Goal: Task Accomplishment & Management: Complete application form

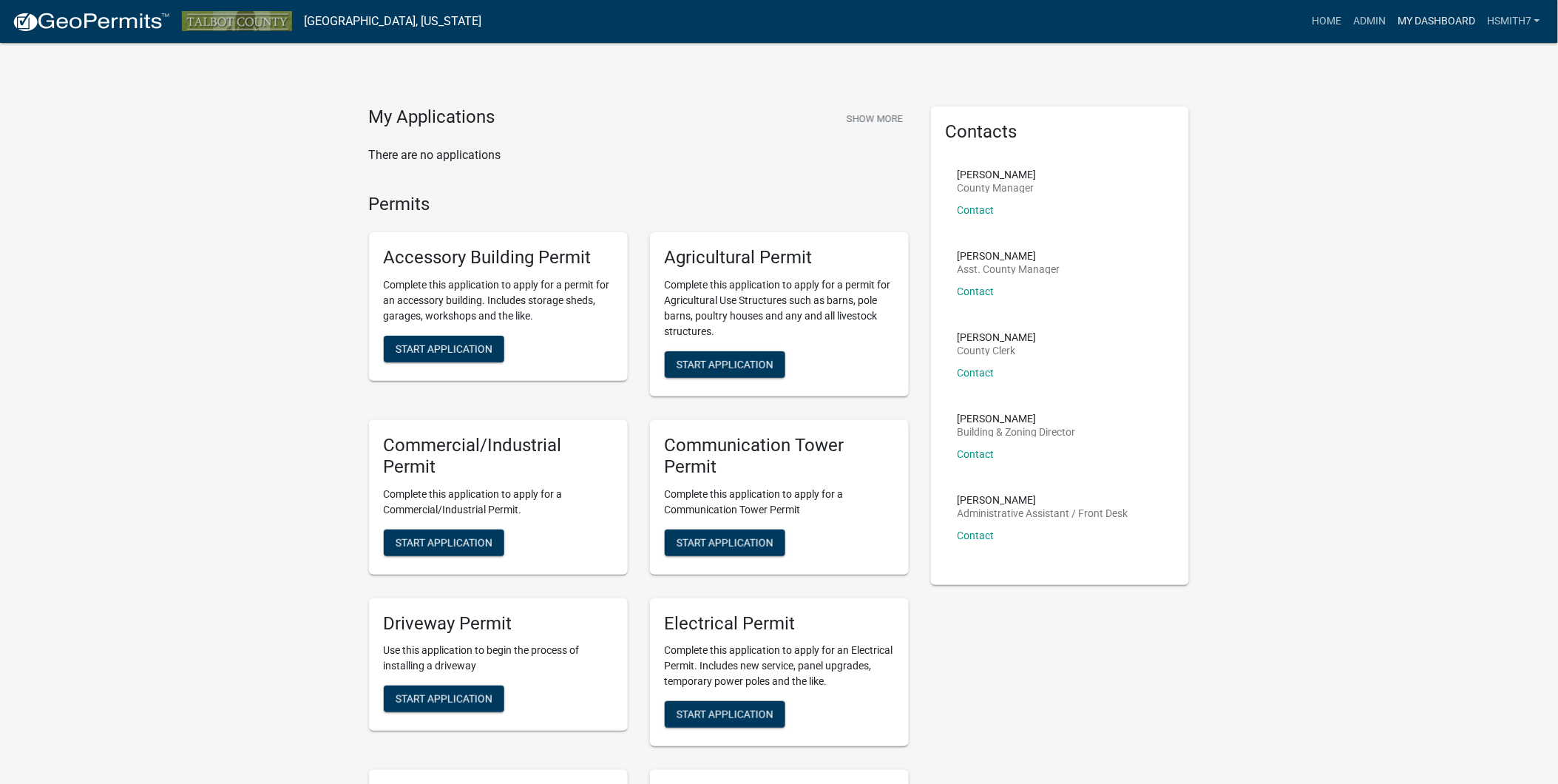
click at [1444, 15] on link "My Dashboard" at bounding box center [1437, 21] width 90 height 28
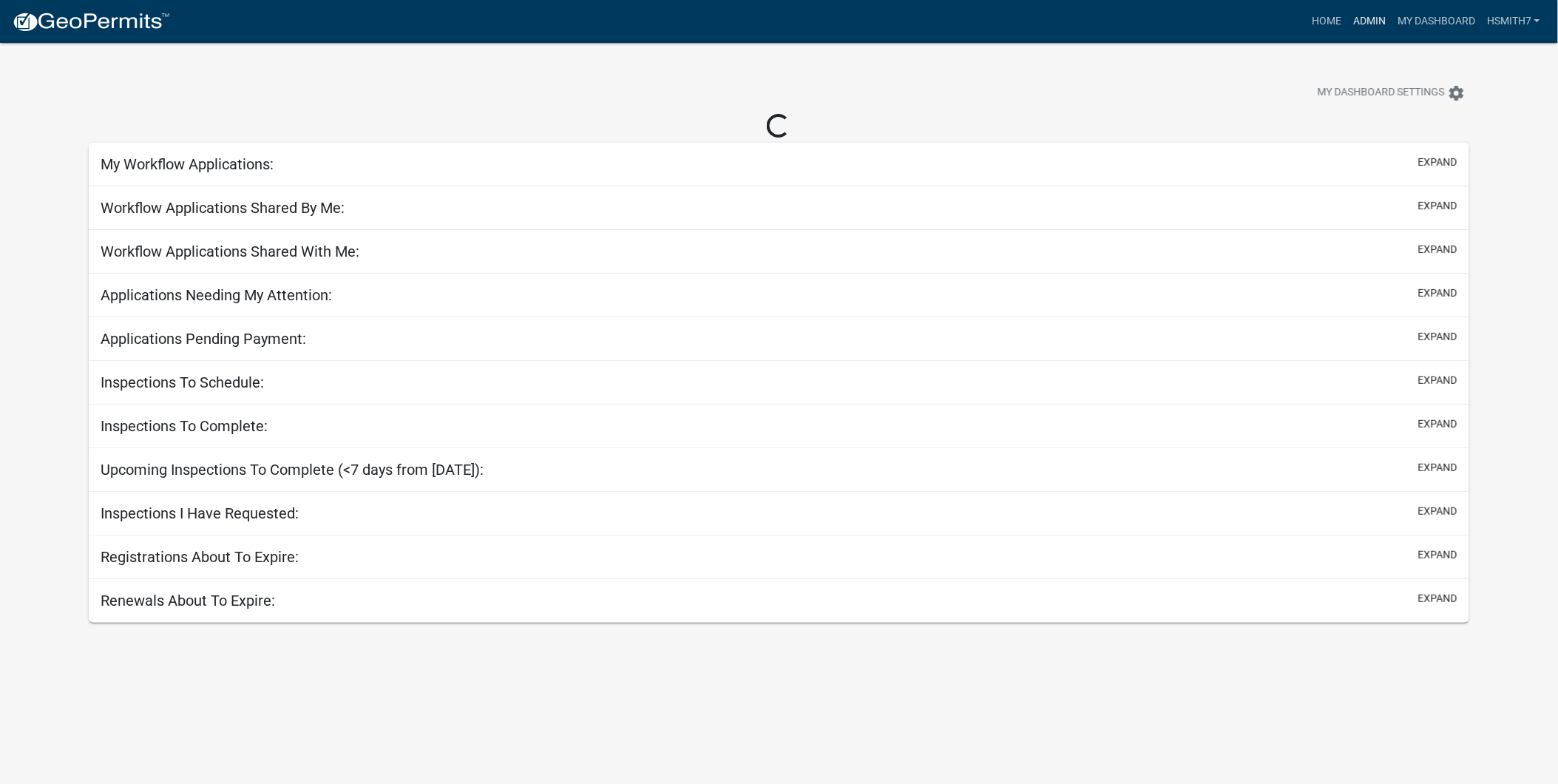
click at [1378, 16] on link "Admin" at bounding box center [1370, 21] width 44 height 28
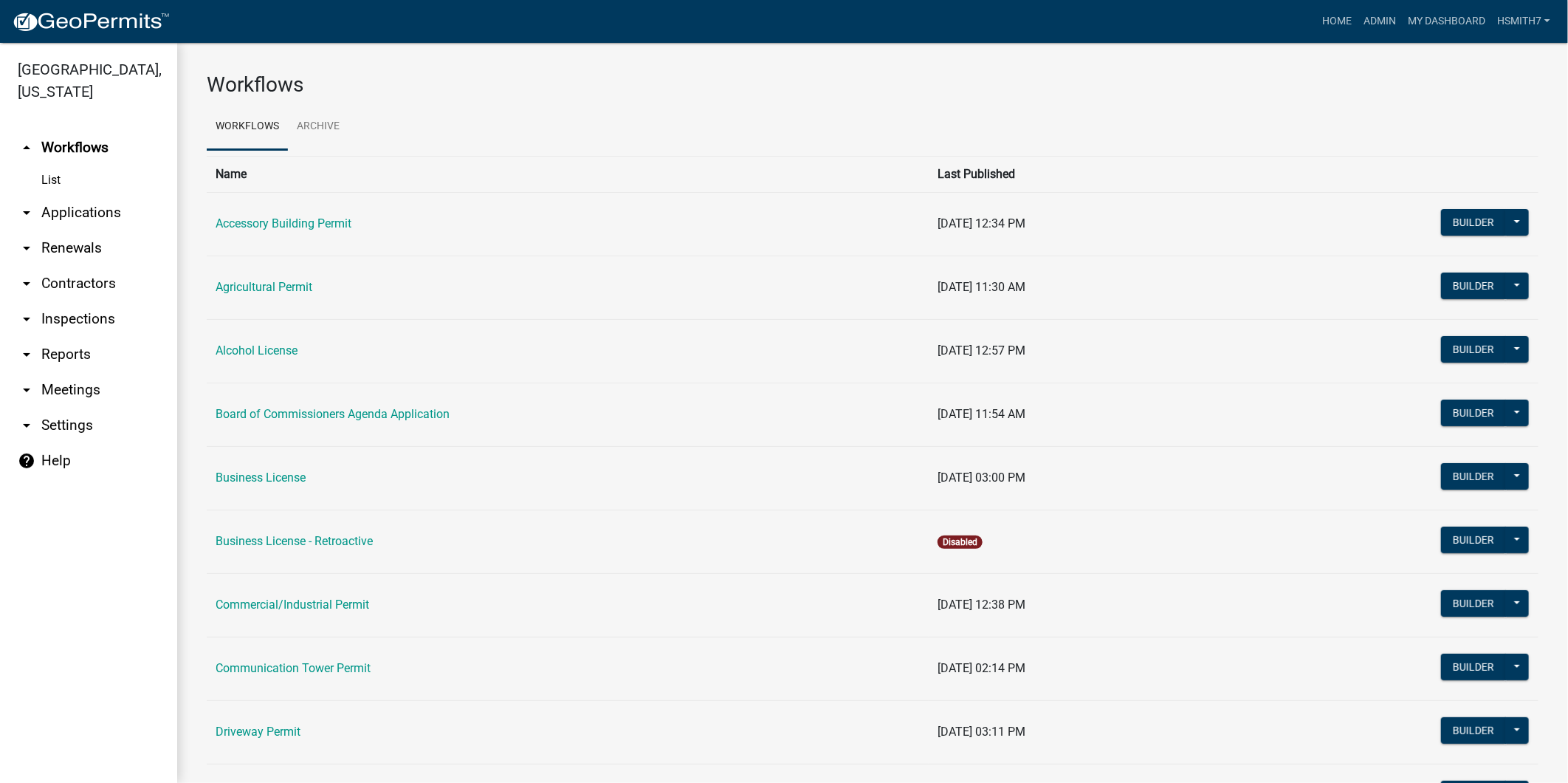
click at [57, 218] on link "arrow_drop_down Applications" at bounding box center [89, 212] width 177 height 35
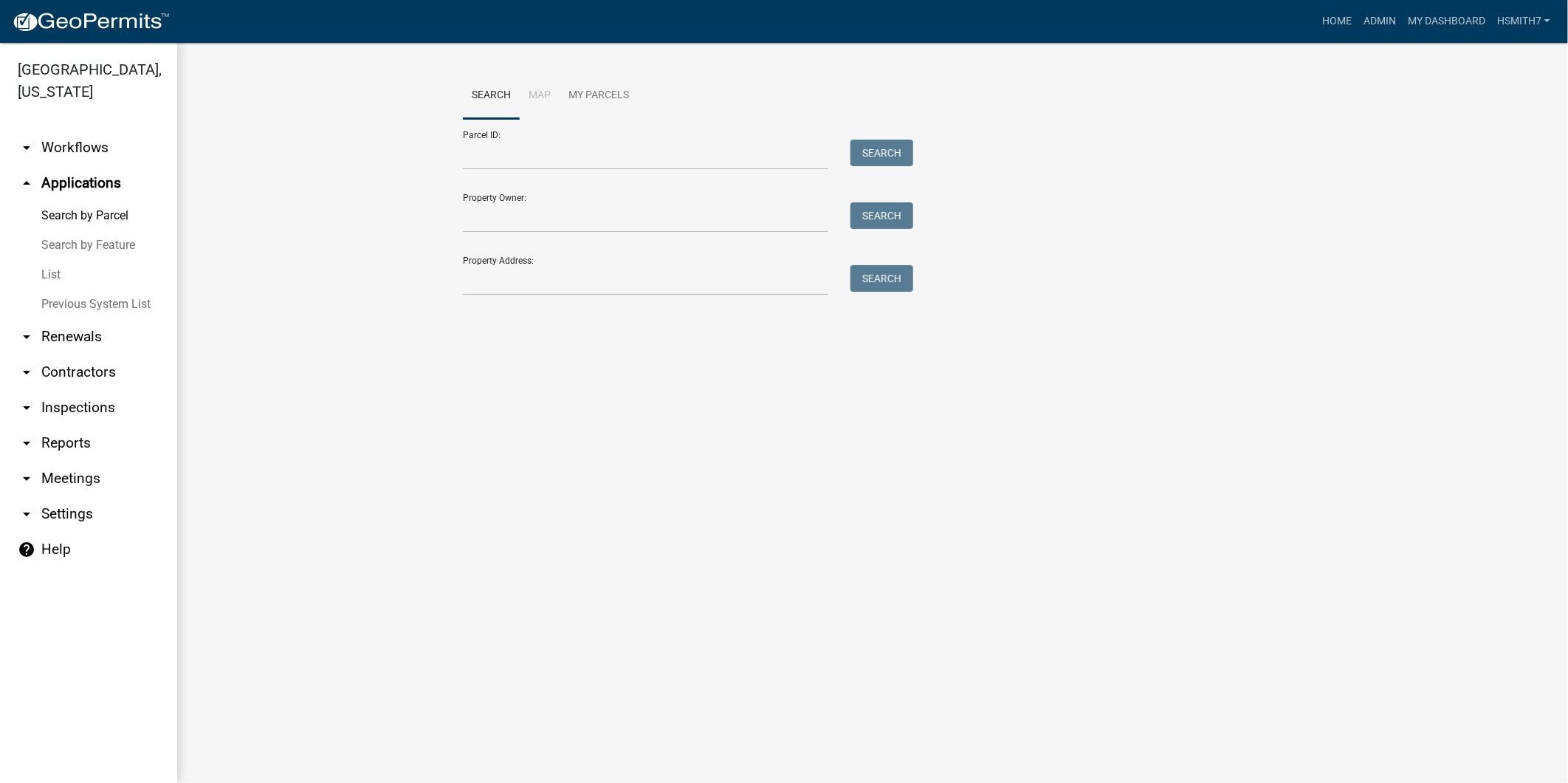
click at [42, 278] on link "List" at bounding box center [89, 274] width 177 height 30
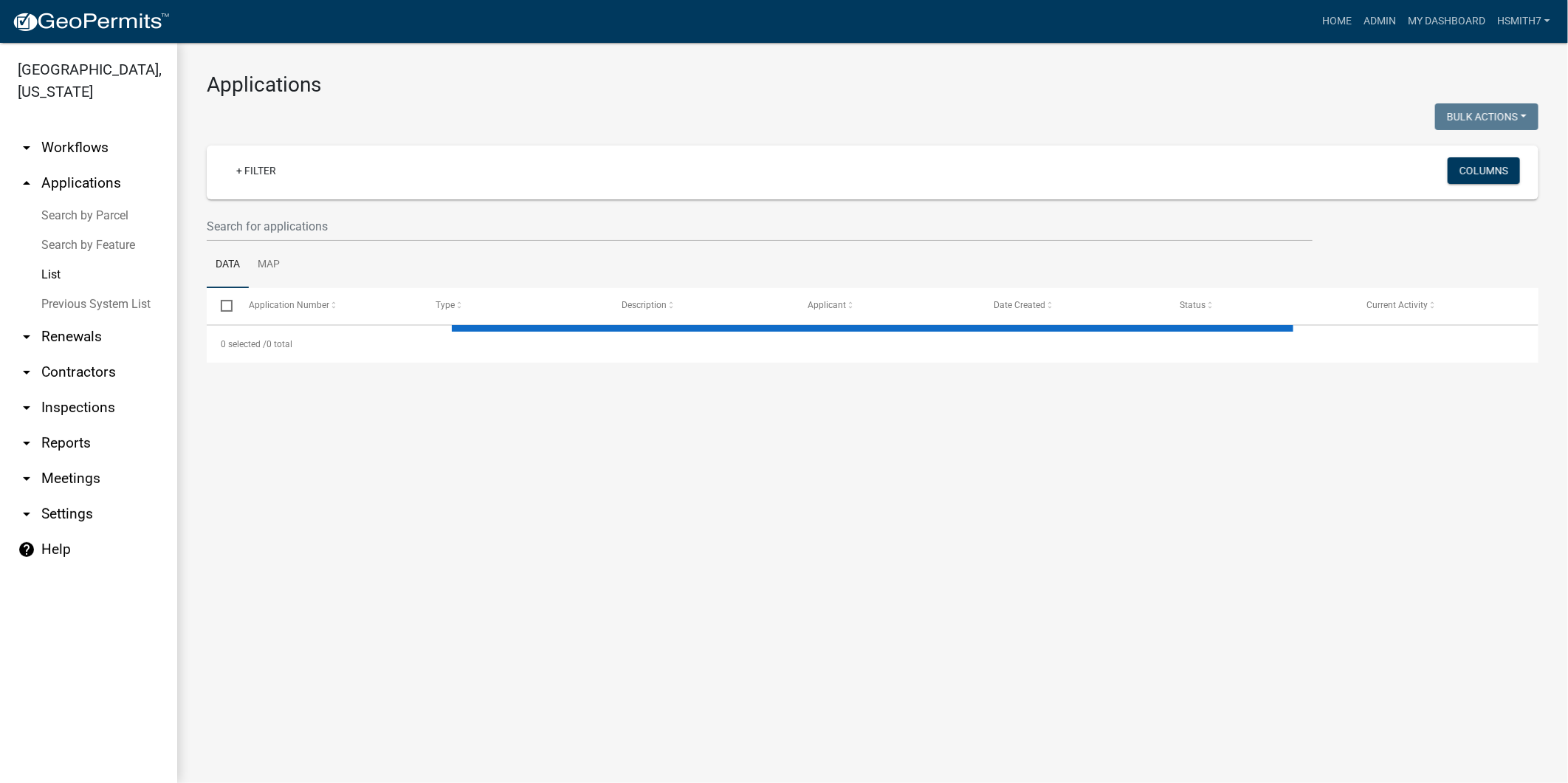
select select "3: 100"
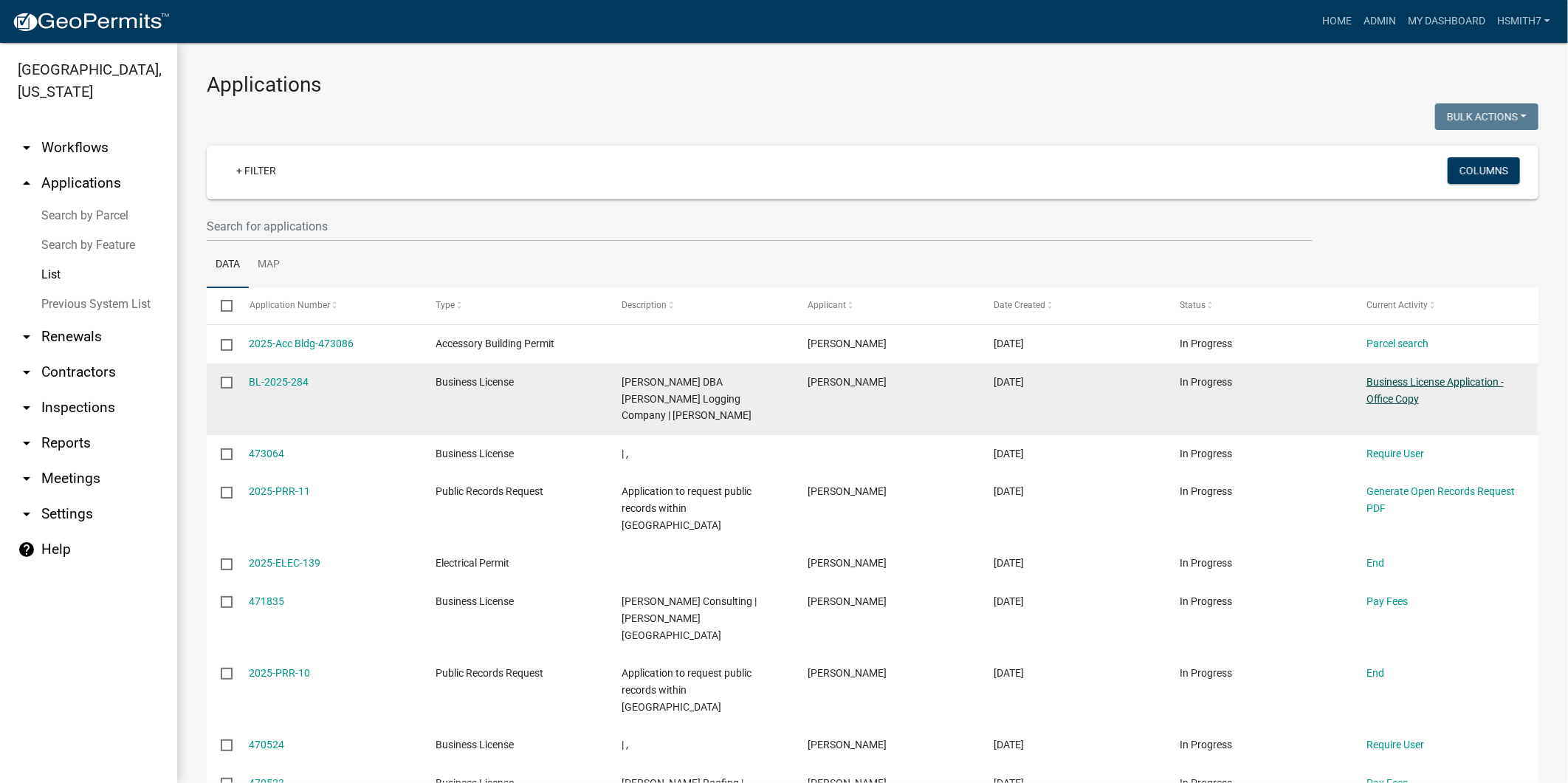
click at [1411, 380] on link "Business License Application - Office Copy" at bounding box center [1435, 391] width 137 height 29
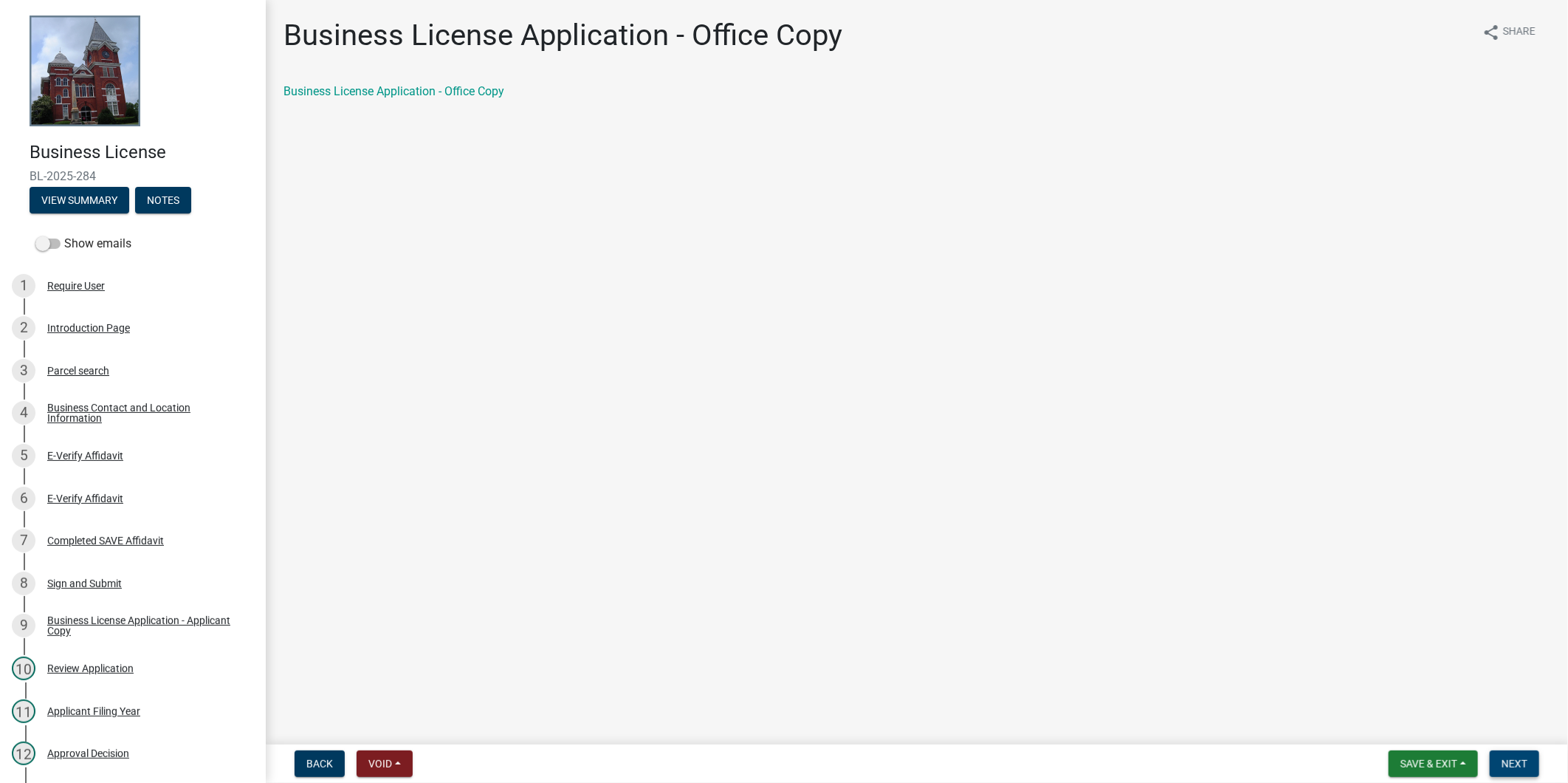
click at [1519, 768] on span "Next" at bounding box center [1515, 763] width 26 height 12
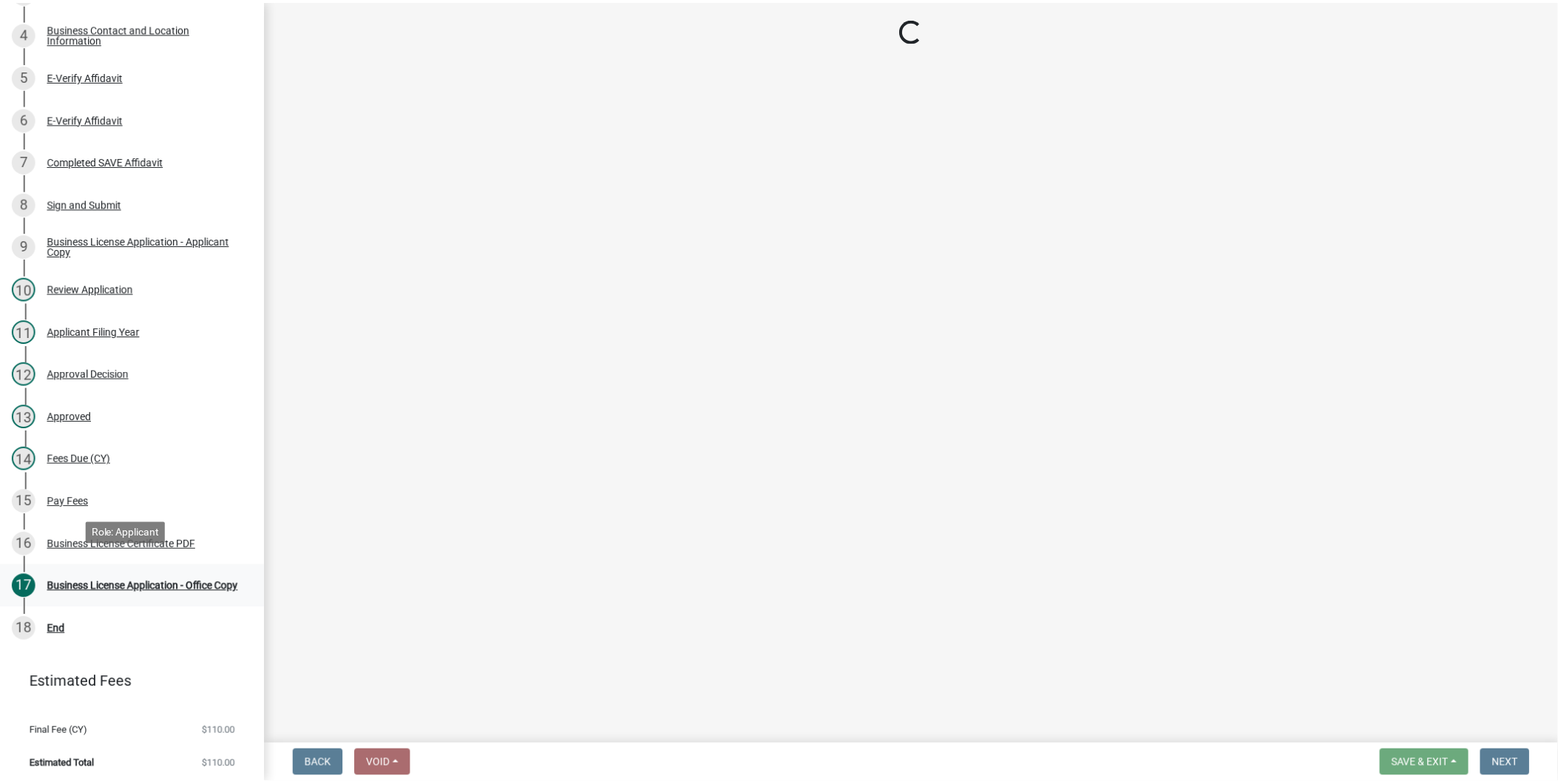
scroll to position [385, 0]
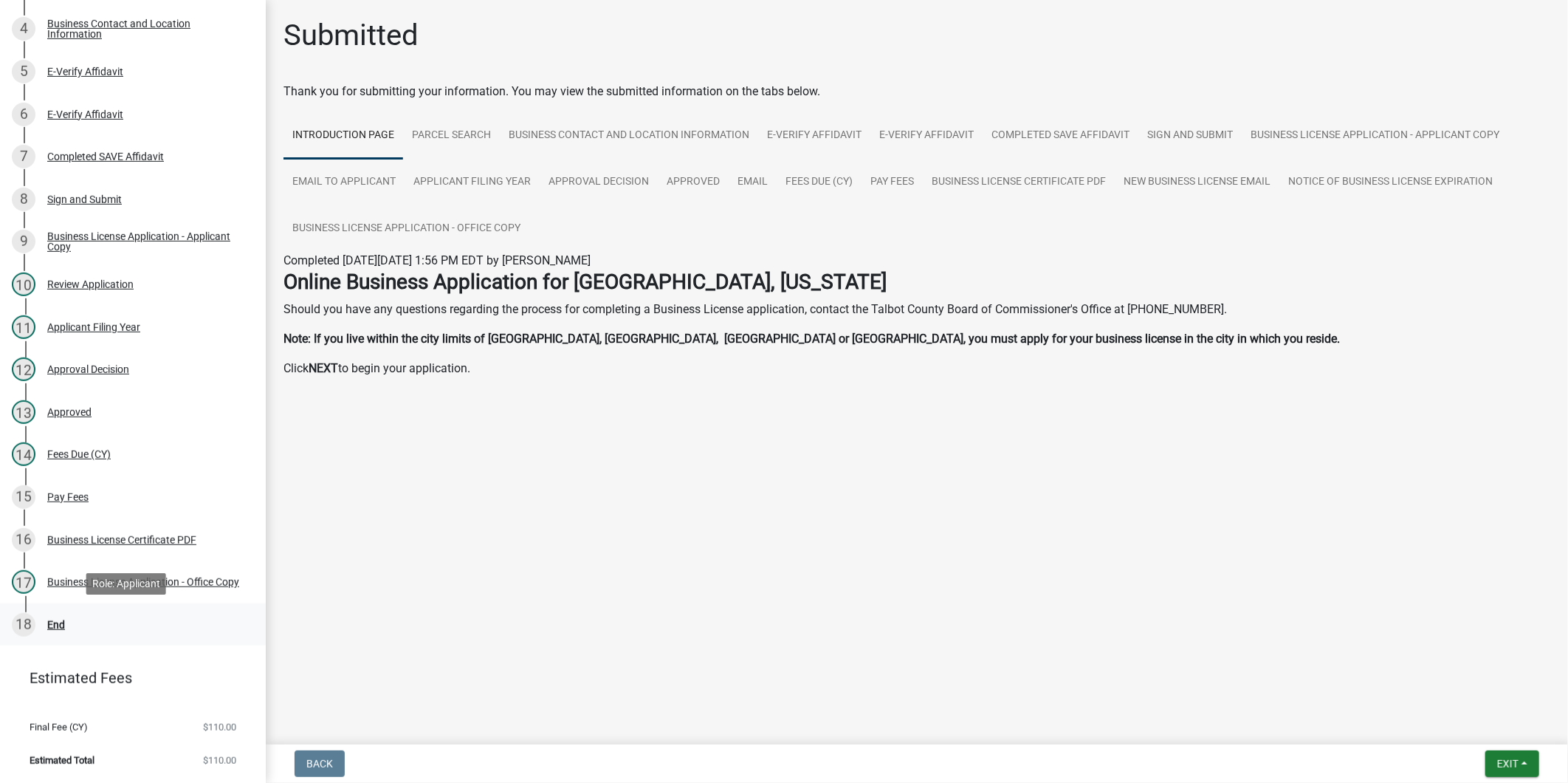
click at [159, 616] on div "18 End" at bounding box center [127, 625] width 231 height 24
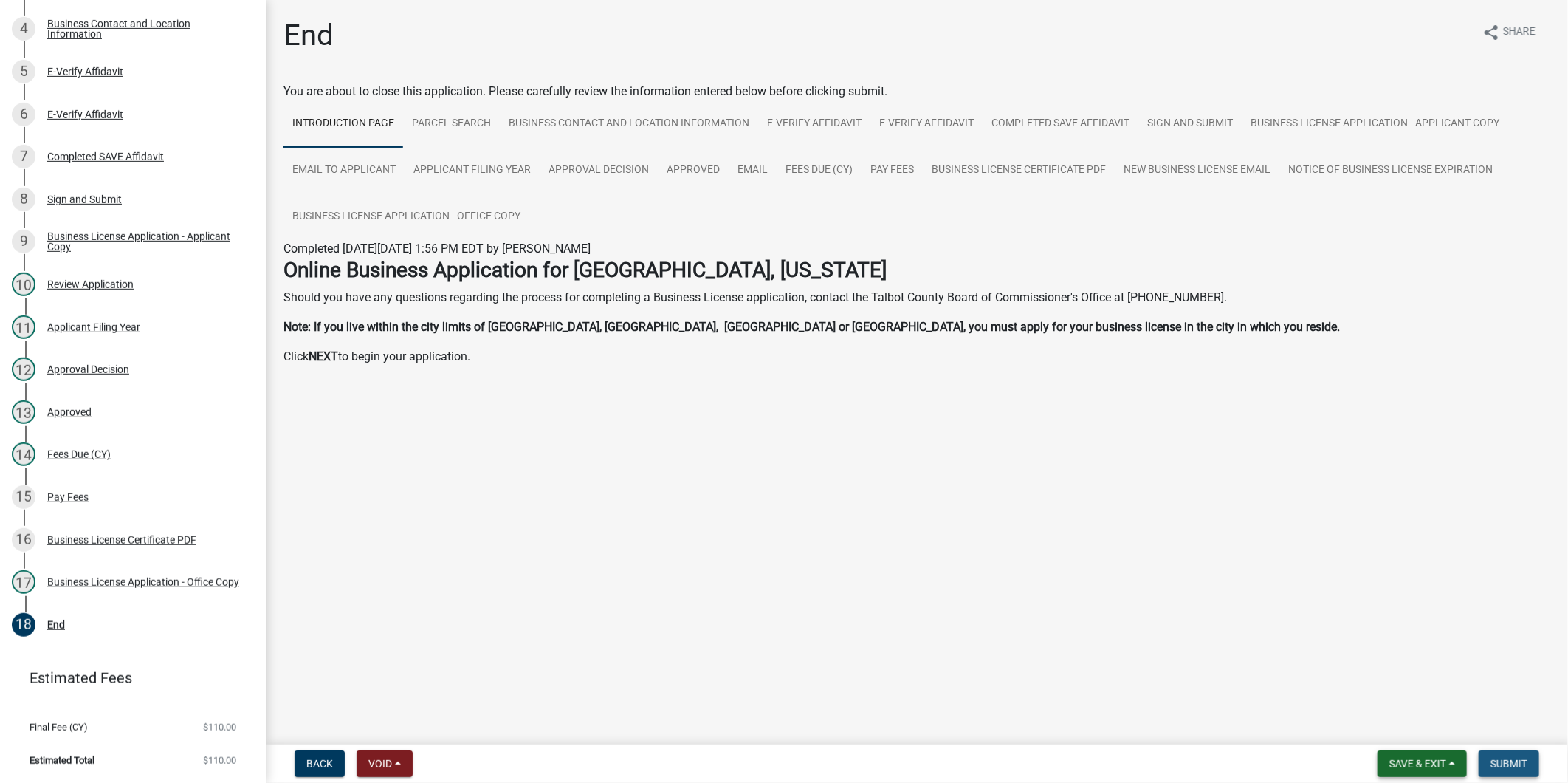
click at [1522, 762] on span "Submit" at bounding box center [1509, 763] width 37 height 12
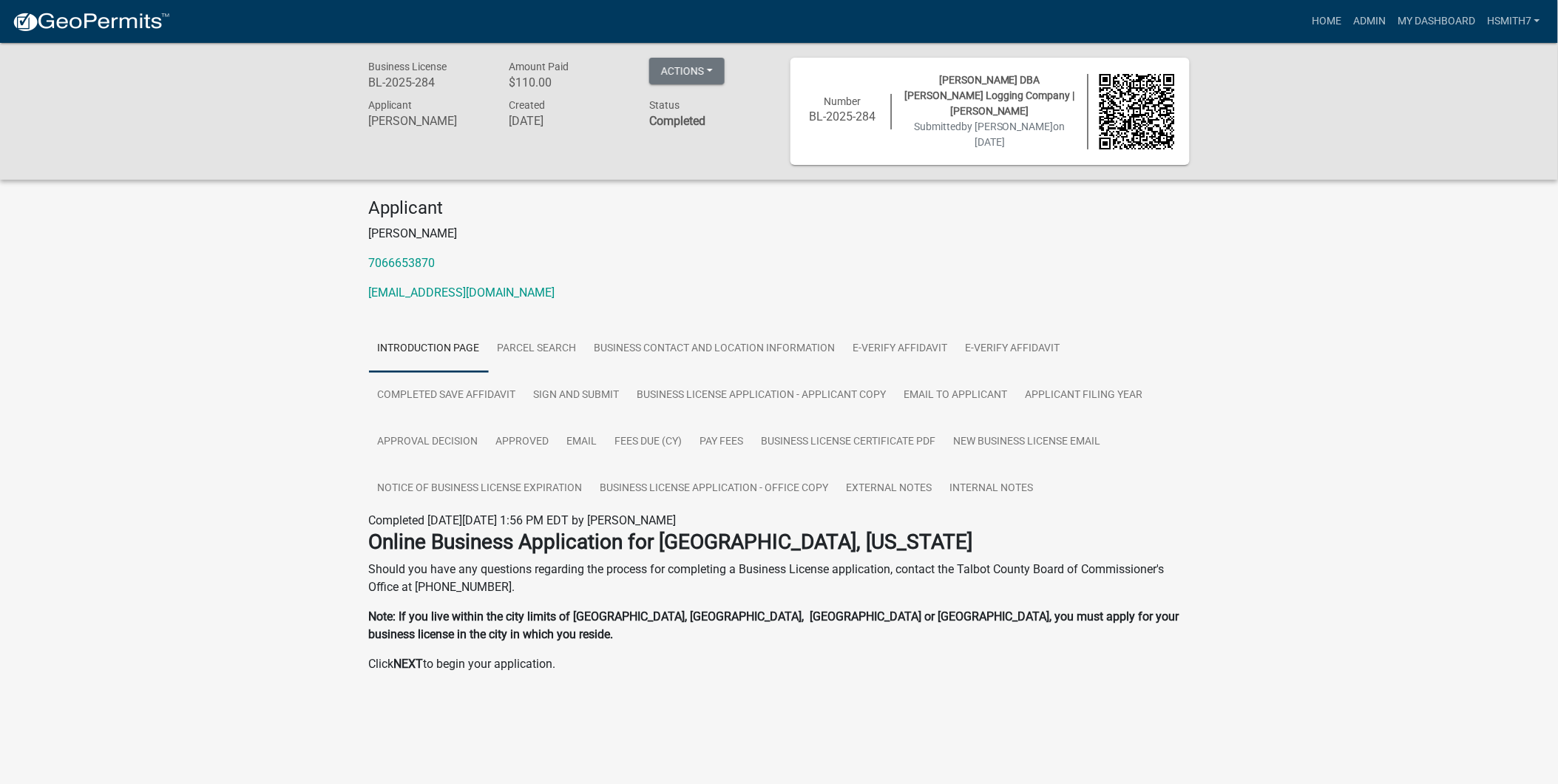
drag, startPoint x: 313, startPoint y: 559, endPoint x: 275, endPoint y: 735, distance: 180.1
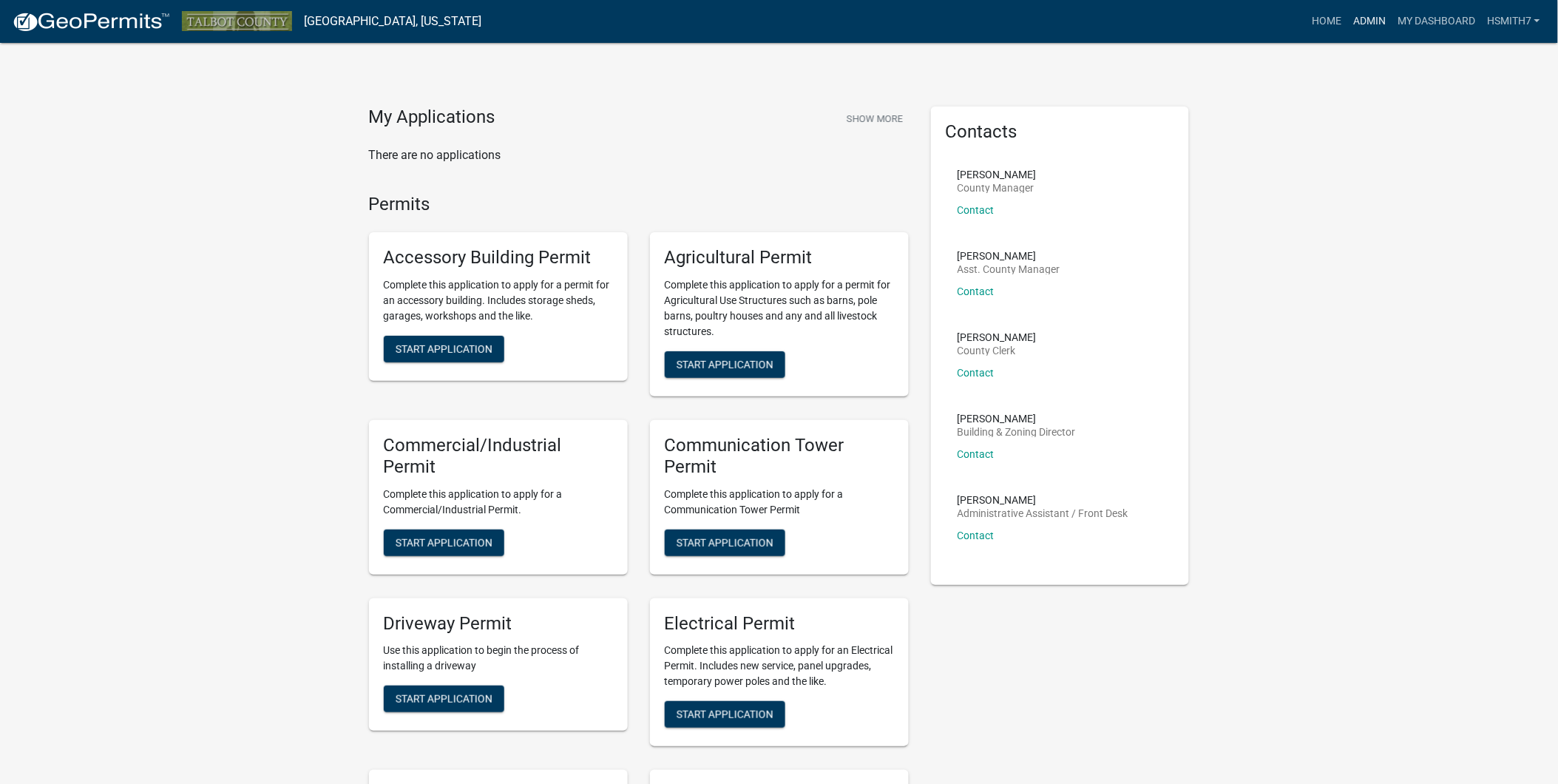
click at [1363, 26] on link "Admin" at bounding box center [1370, 21] width 44 height 28
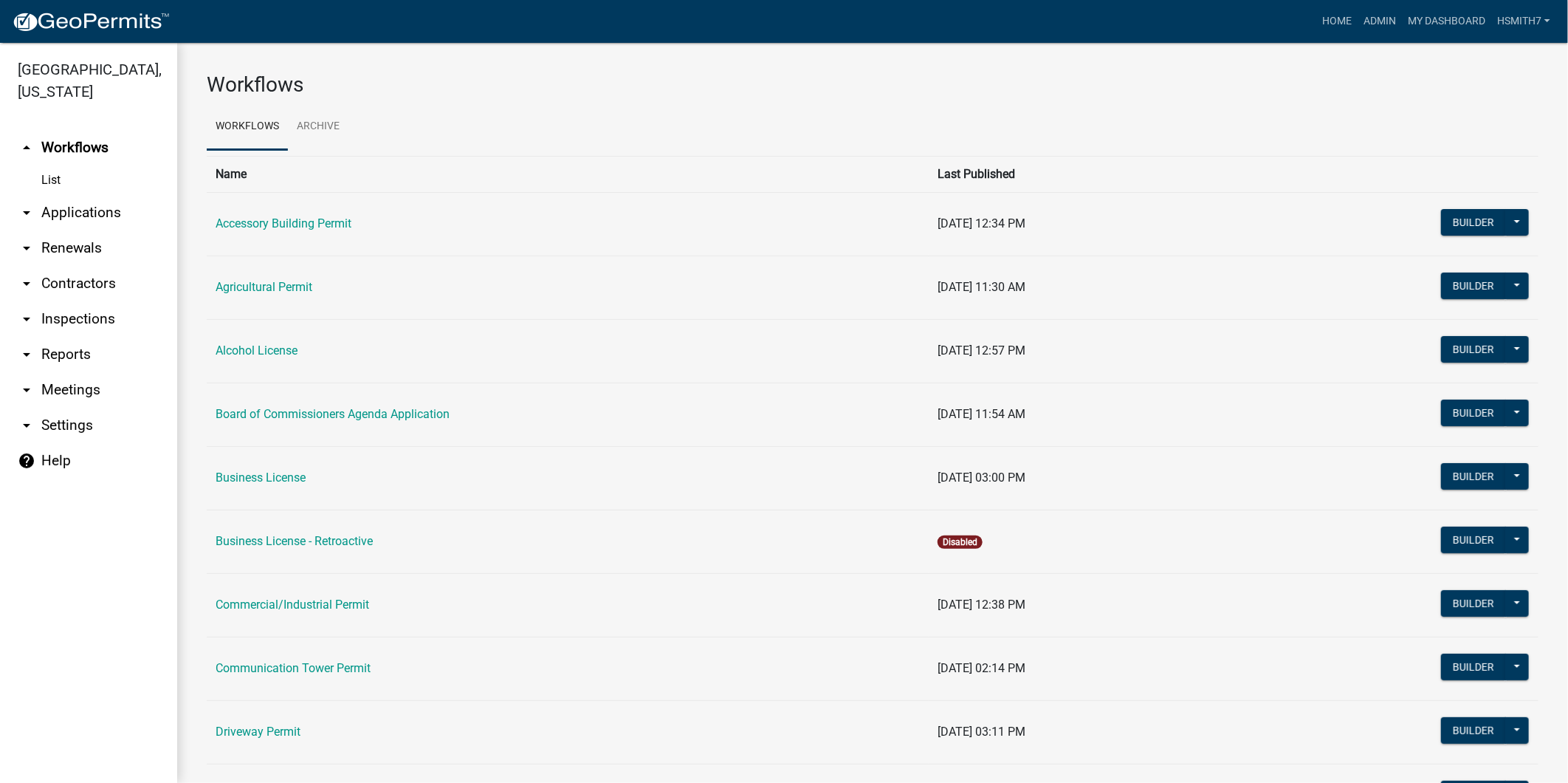
click at [67, 212] on link "arrow_drop_down Applications" at bounding box center [89, 212] width 177 height 35
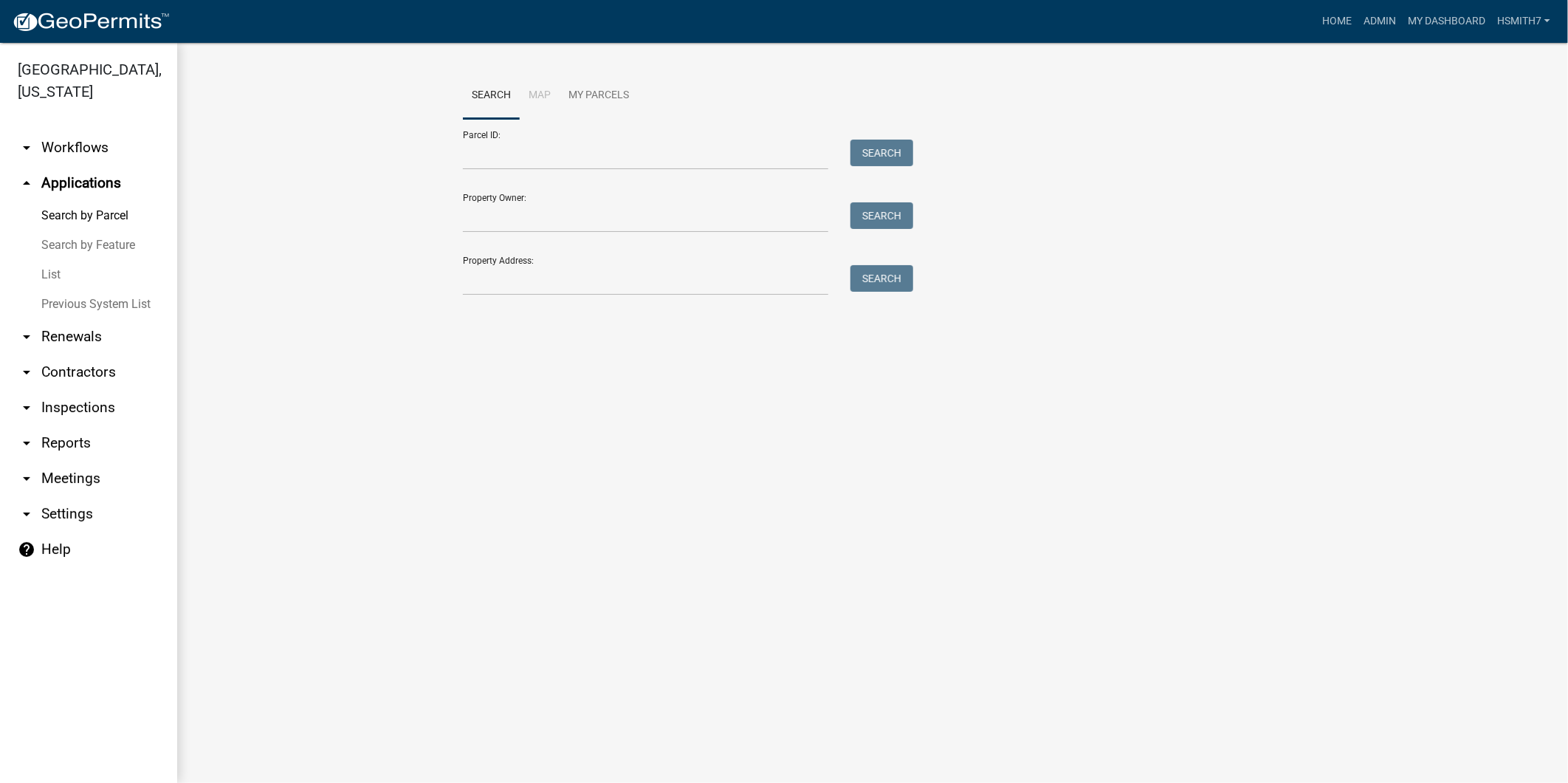
click at [47, 266] on link "List" at bounding box center [89, 274] width 177 height 30
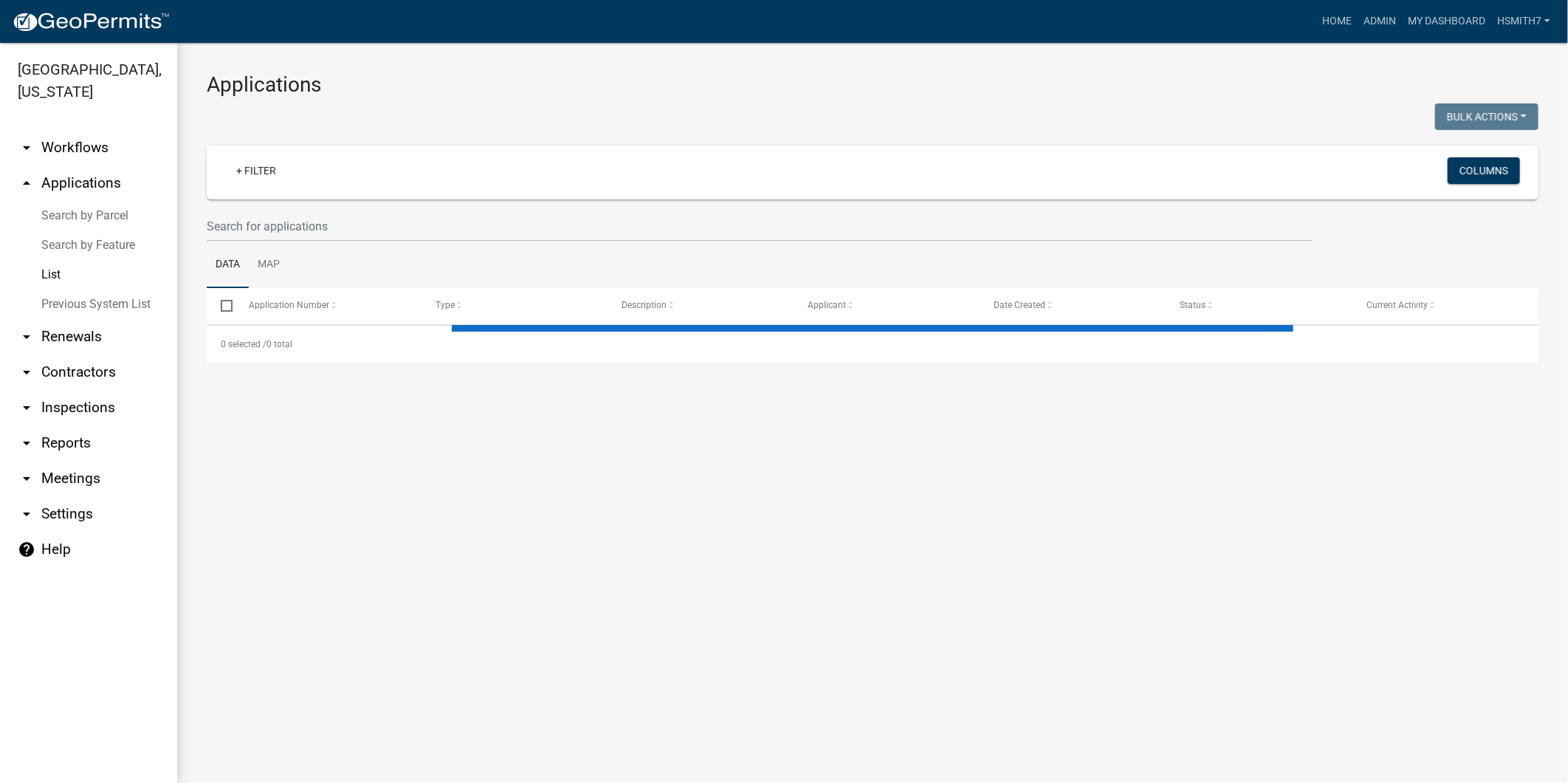
select select "3: 100"
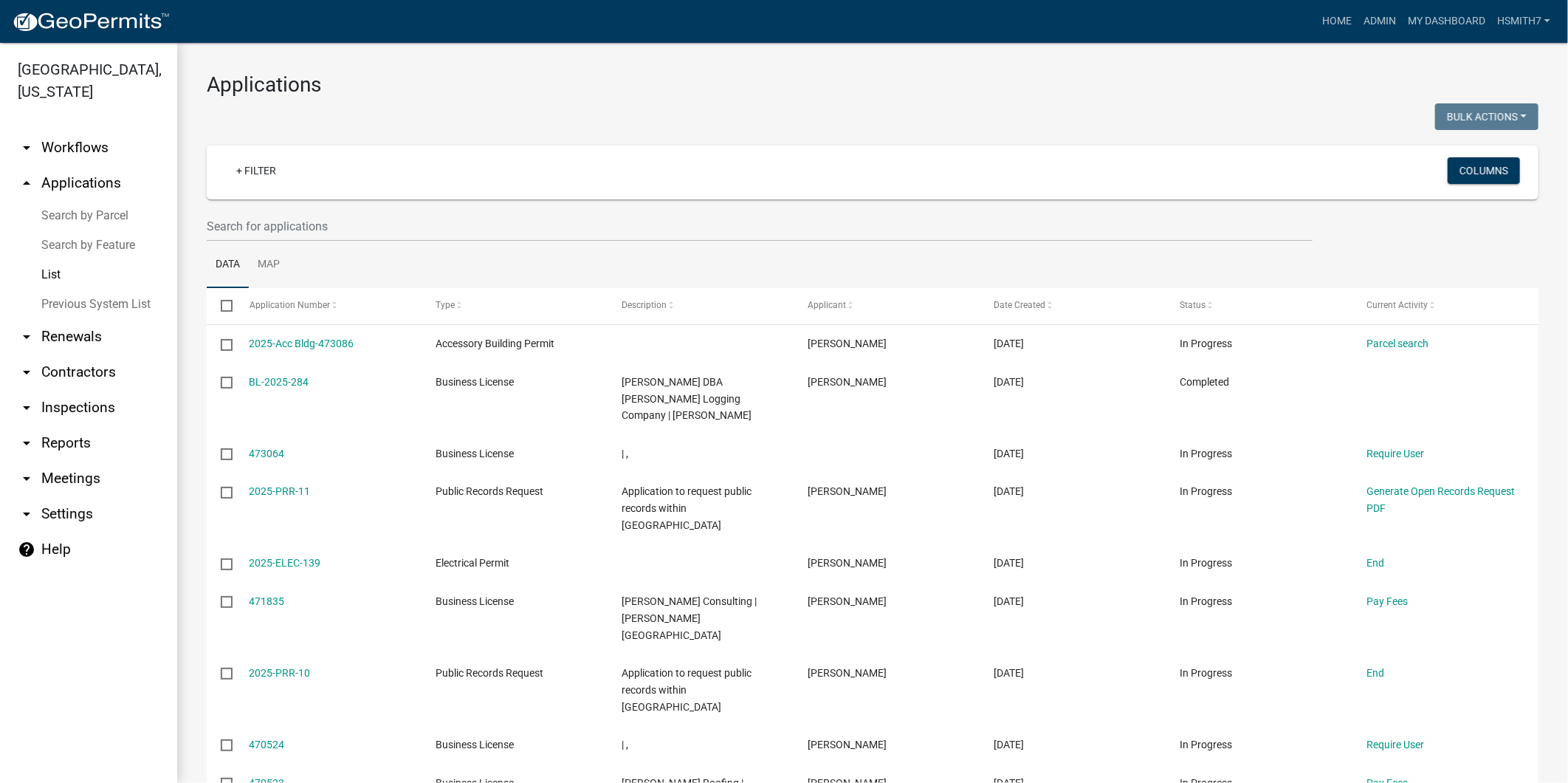
click at [696, 256] on ul "Data Map" at bounding box center [873, 264] width 1332 height 46
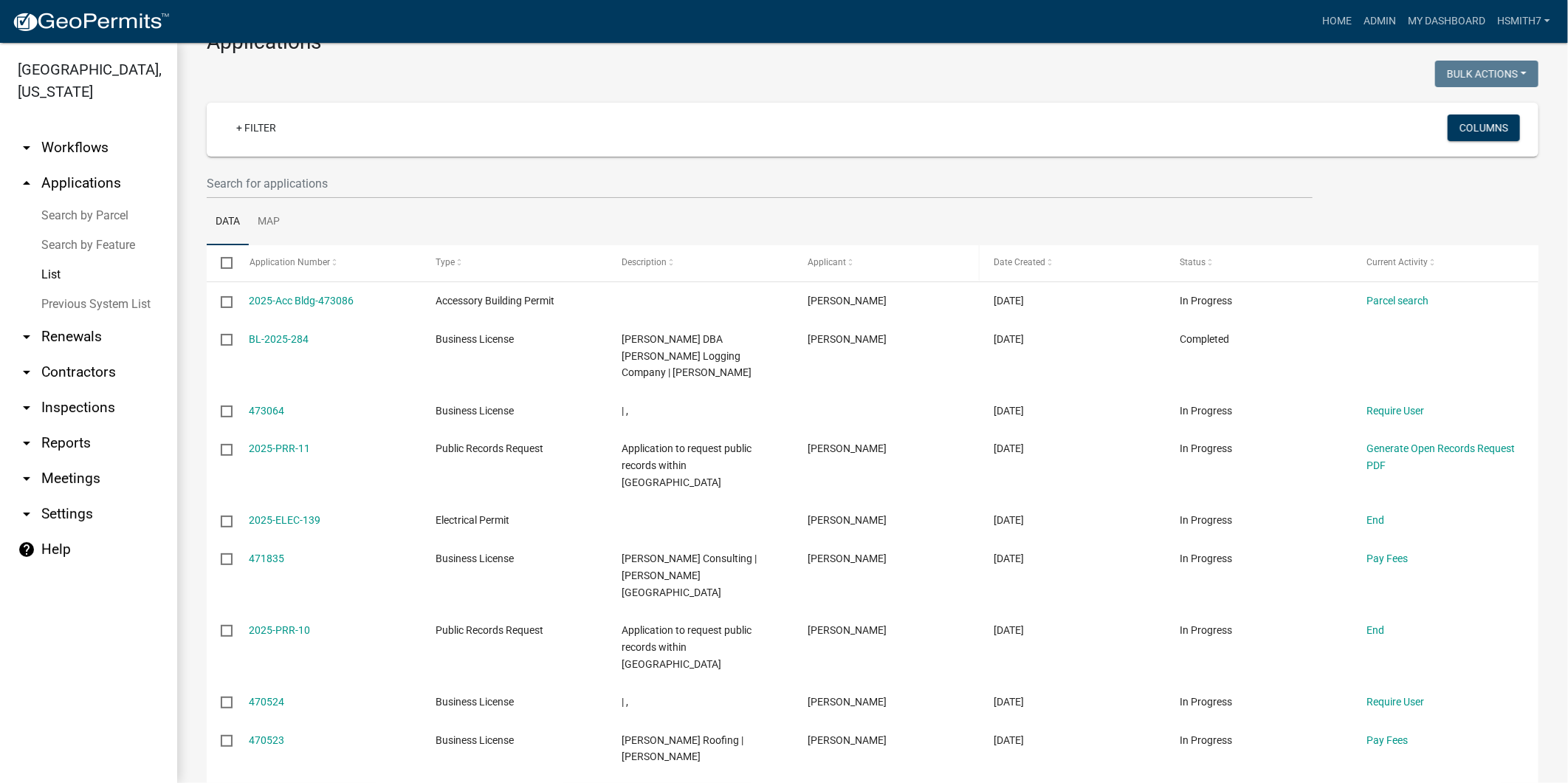
scroll to position [82, 0]
